Goal: Transaction & Acquisition: Purchase product/service

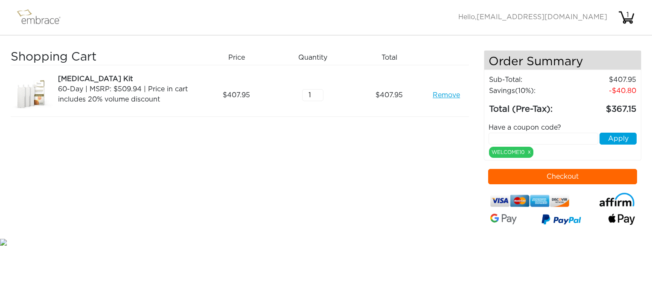
click at [408, 214] on div "Shopping Cart Price Quantity Qty Total [MEDICAL_DATA] Kit 60-Day | MSRP: $509.9…" at bounding box center [247, 143] width 473 height 186
click at [501, 137] on input "text" at bounding box center [543, 139] width 110 height 12
type input "15OFFCART"
click at [623, 138] on button "Apply" at bounding box center [617, 139] width 37 height 12
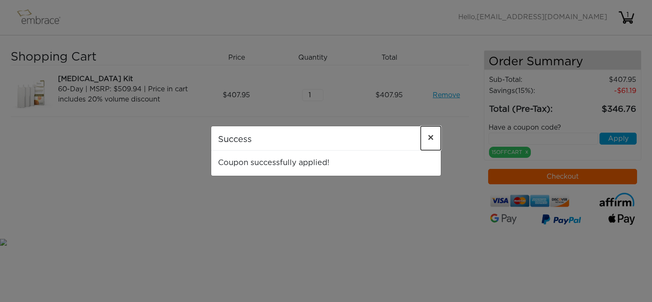
click at [430, 139] on span "×" at bounding box center [430, 138] width 6 height 10
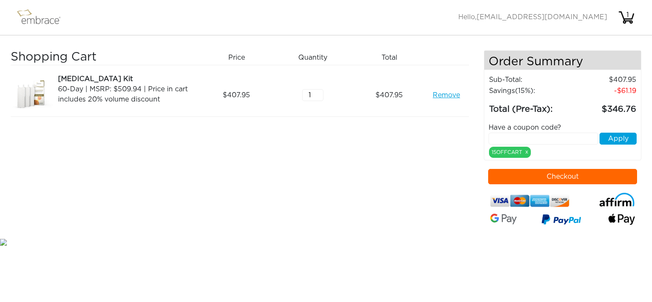
click at [444, 186] on div "Shopping Cart Price Quantity Qty Total [MEDICAL_DATA] Kit 60-Day | MSRP: $509.9…" at bounding box center [247, 143] width 473 height 186
click at [527, 149] on link "x" at bounding box center [526, 152] width 3 height 8
click at [446, 96] on link "Remove" at bounding box center [445, 95] width 27 height 10
